Goal: Navigation & Orientation: Find specific page/section

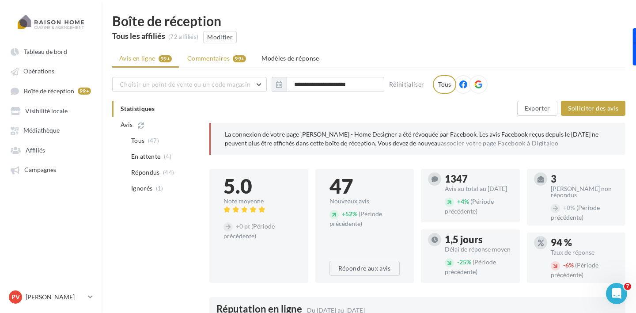
click at [211, 57] on span "Commentaires" at bounding box center [208, 58] width 42 height 9
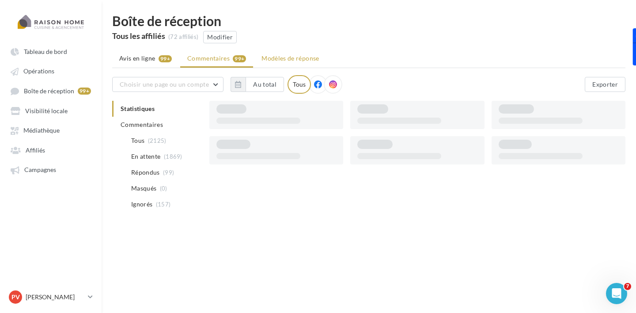
click at [283, 58] on span "Modèles de réponse" at bounding box center [290, 58] width 57 height 8
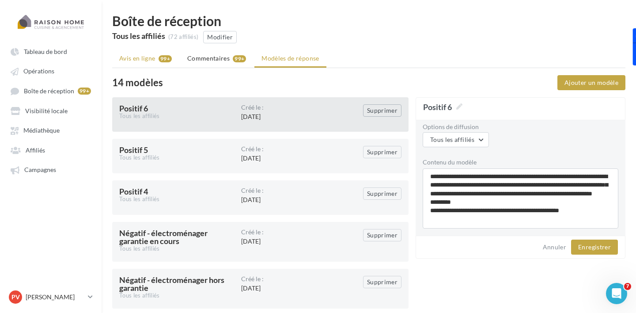
click at [149, 58] on span "Avis en ligne" at bounding box center [137, 58] width 36 height 9
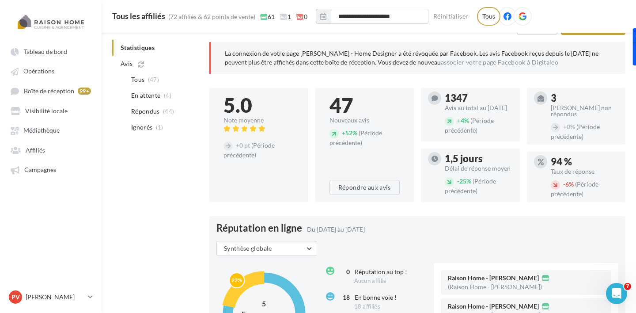
scroll to position [90, 0]
